Goal: Navigation & Orientation: Understand site structure

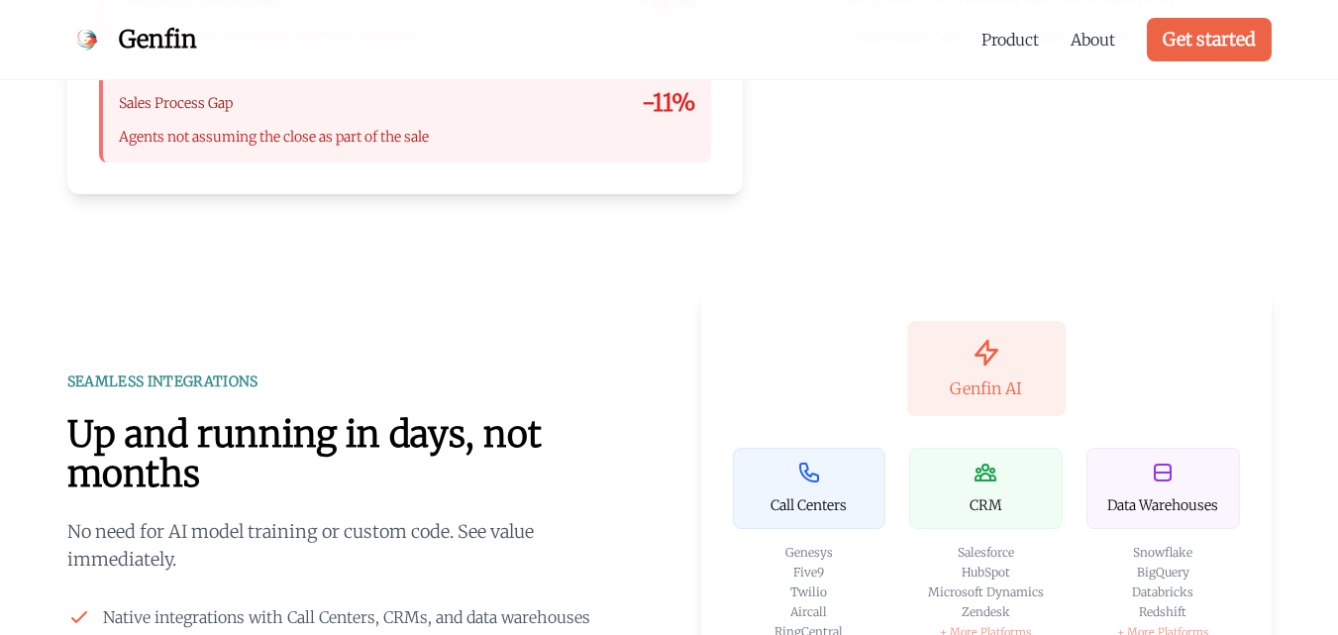
scroll to position [2646, 0]
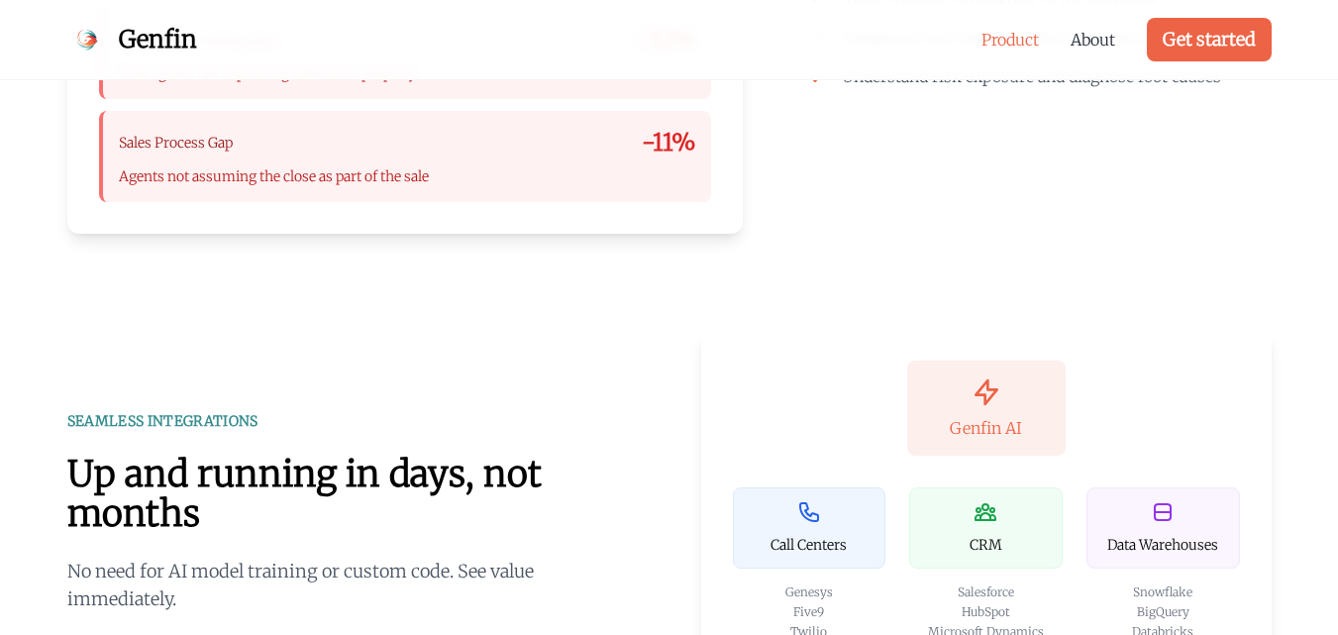
click at [1003, 41] on link "Product" at bounding box center [1010, 40] width 57 height 24
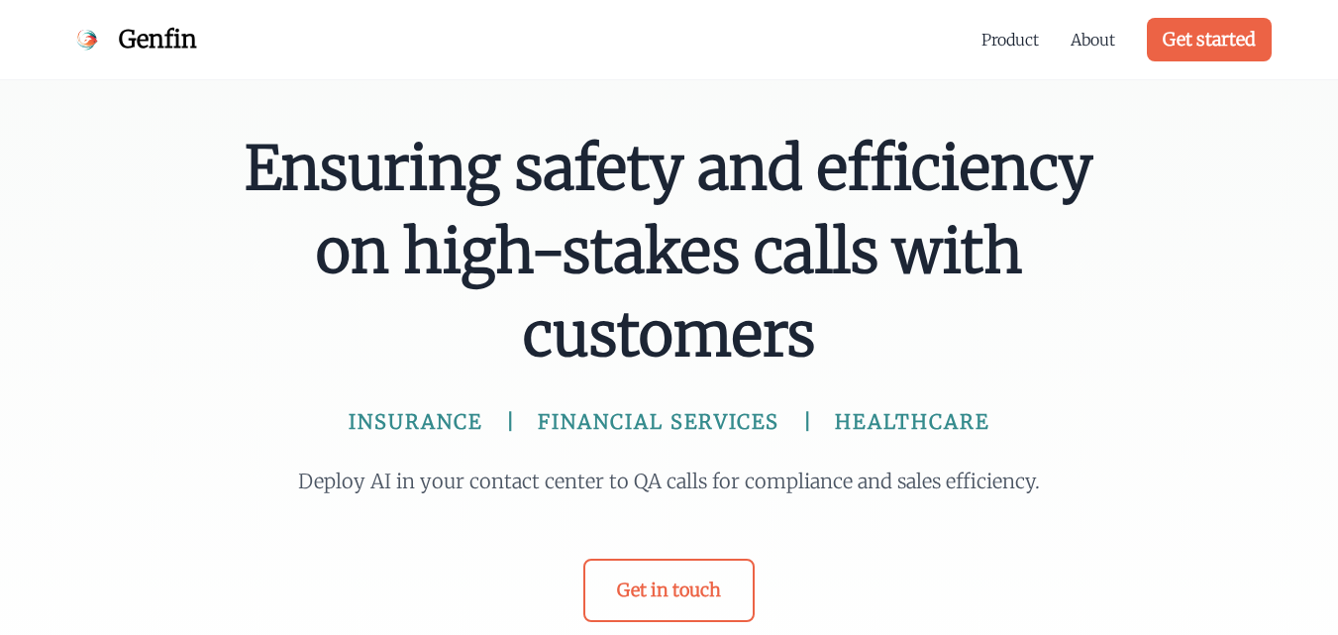
scroll to position [1637, 0]
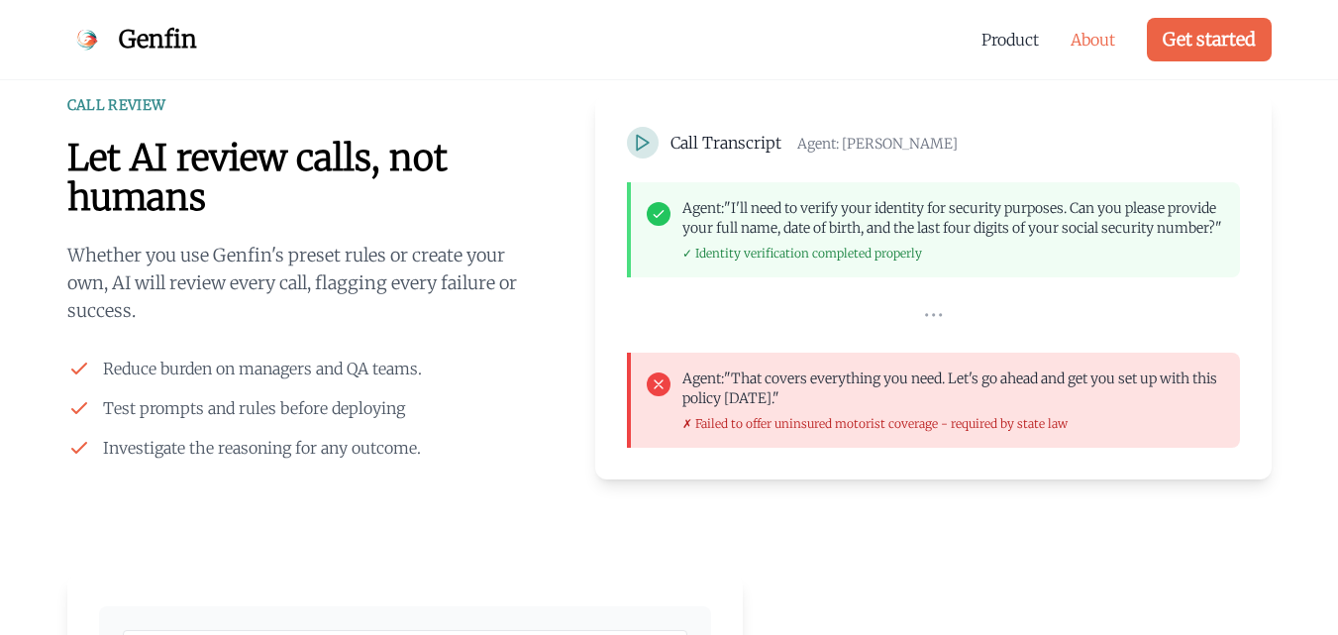
click at [1088, 37] on link "About" at bounding box center [1093, 40] width 45 height 24
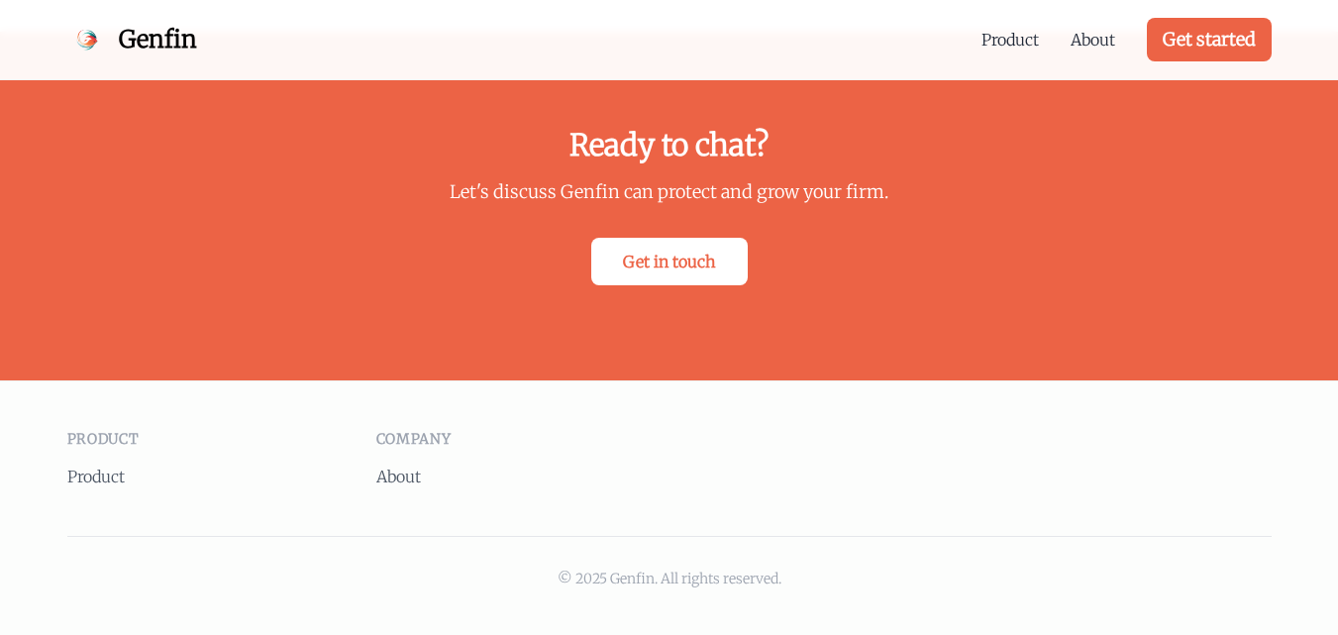
scroll to position [3797, 0]
